Goal: Find specific page/section: Find specific page/section

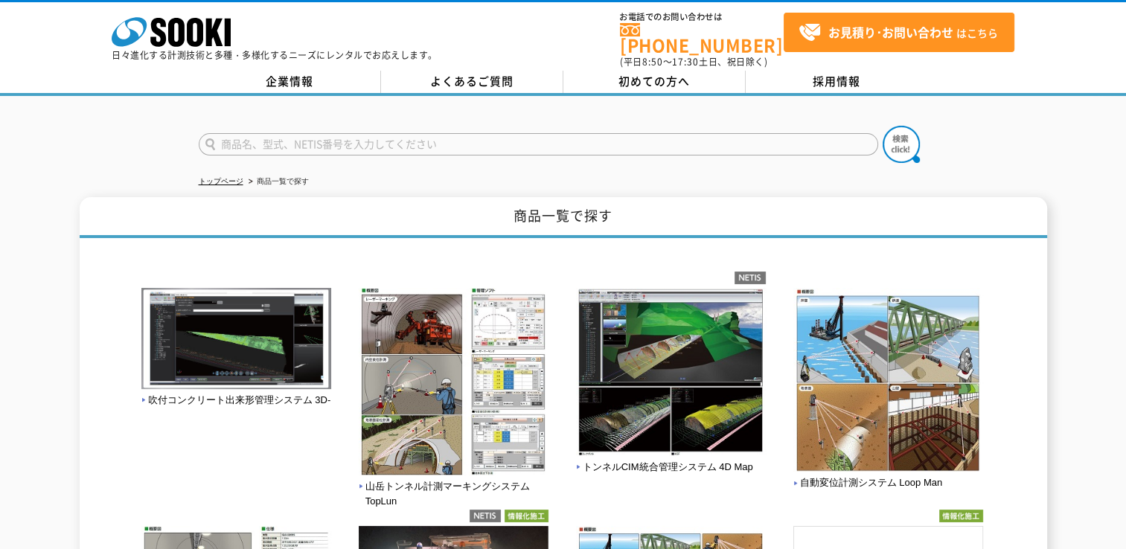
click at [291, 133] on input "text" at bounding box center [539, 144] width 680 height 22
click at [883, 126] on button at bounding box center [901, 144] width 37 height 37
click at [237, 135] on input "3Tフックスケール" at bounding box center [539, 144] width 680 height 22
type input "3Tクレーンスケール"
click at [883, 126] on button at bounding box center [901, 144] width 37 height 37
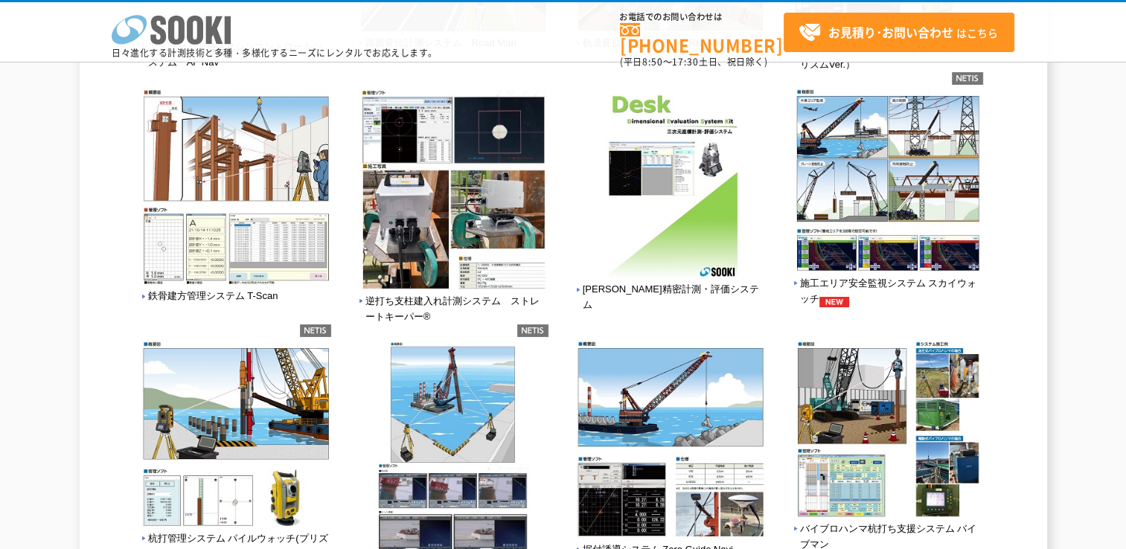
scroll to position [893, 0]
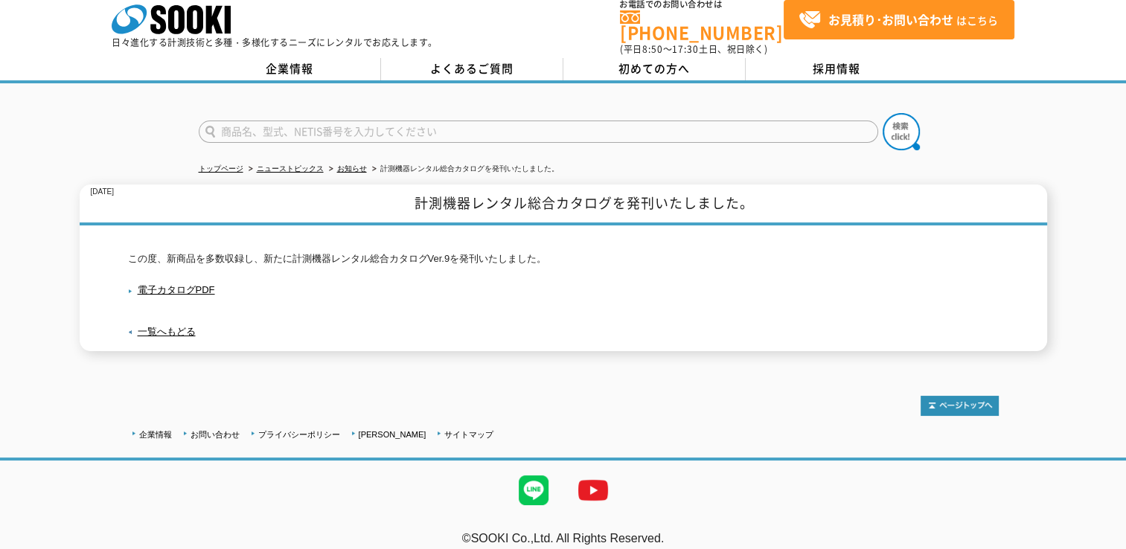
scroll to position [16, 0]
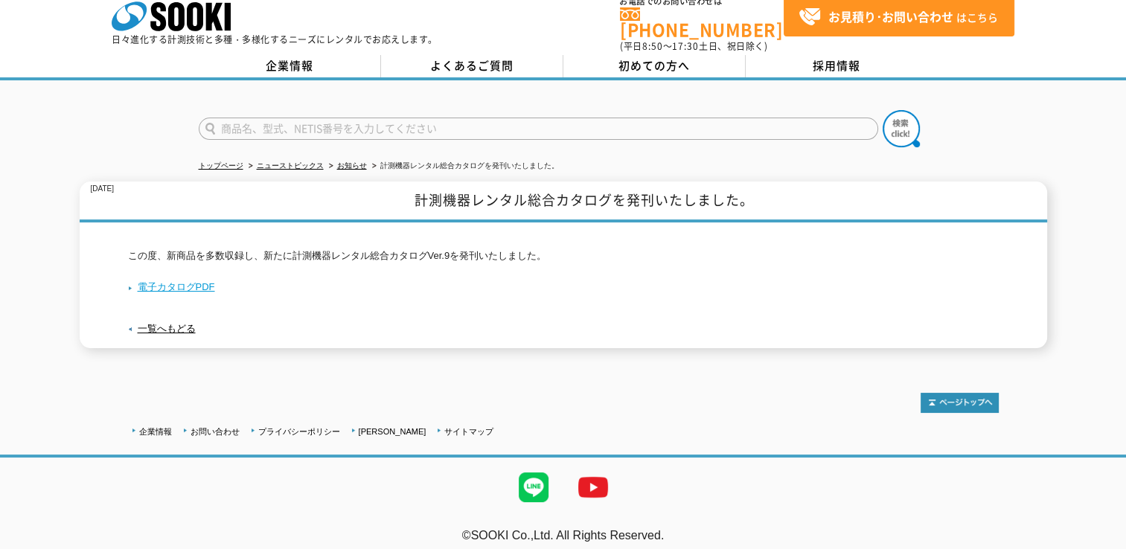
click at [205, 281] on link "電子カタログPDF" at bounding box center [171, 286] width 87 height 11
